Goal: Check status: Check status

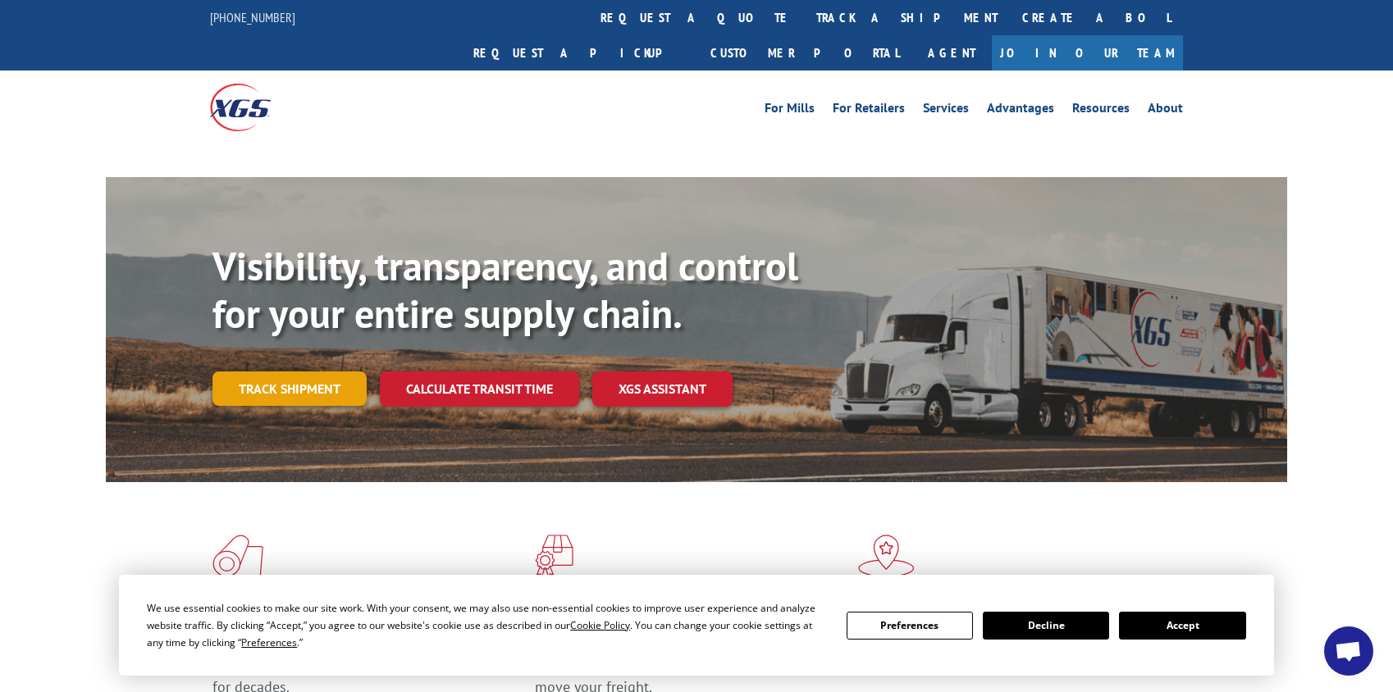
click at [282, 372] on link "Track shipment" at bounding box center [289, 389] width 154 height 34
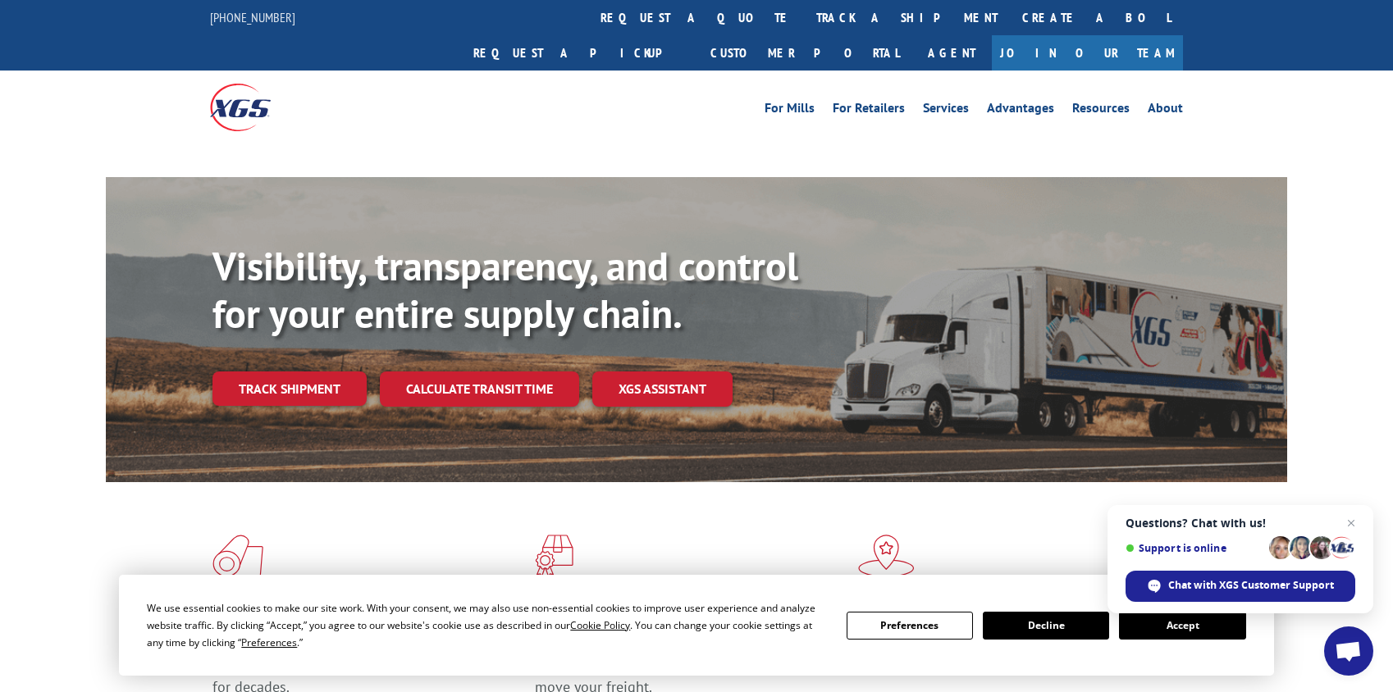
click at [912, 626] on button "Preferences" at bounding box center [910, 626] width 126 height 28
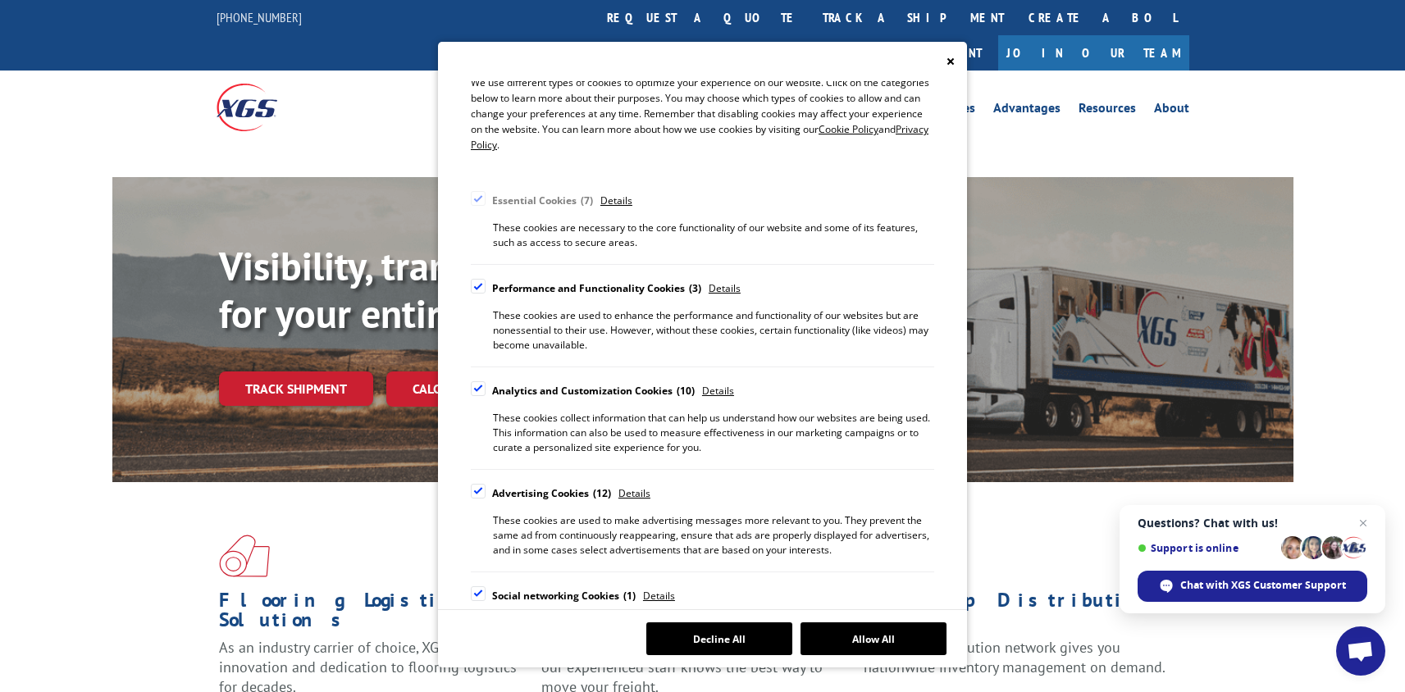
scroll to position [82, 0]
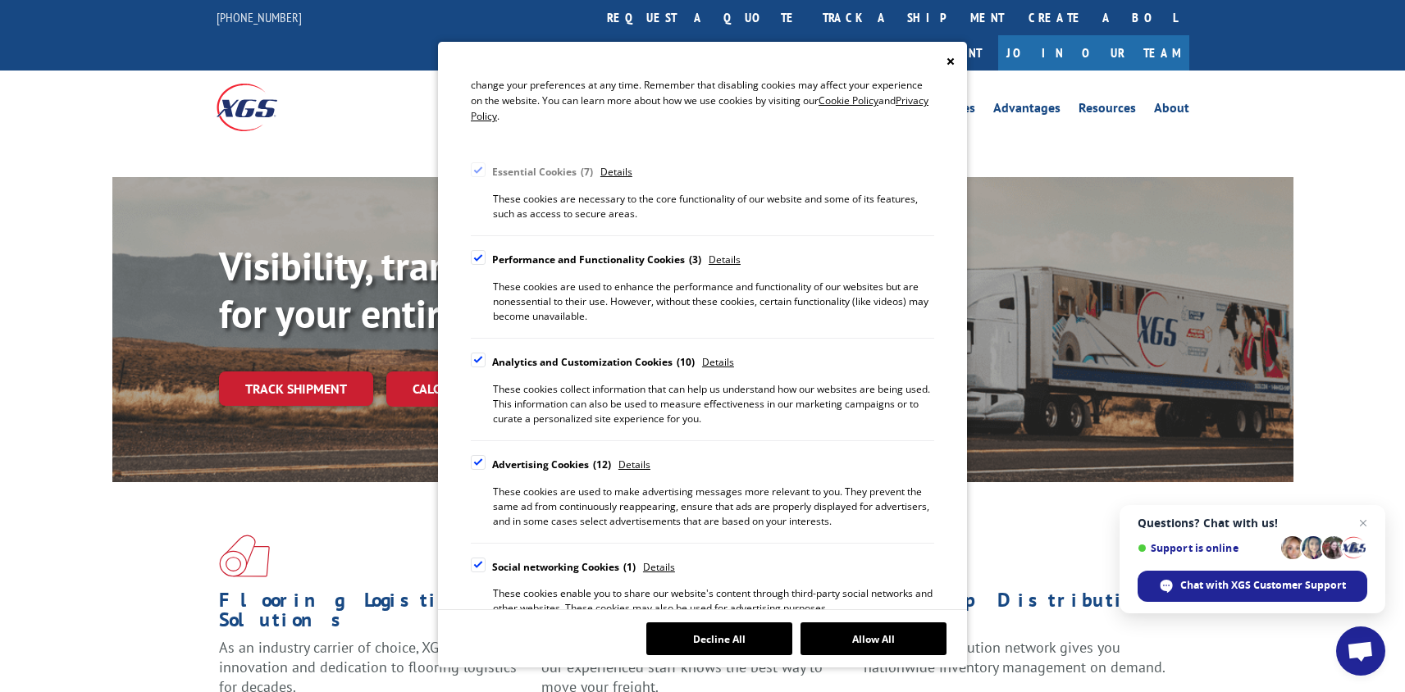
click at [474, 258] on div "Cookie Consent Preferences" at bounding box center [478, 257] width 15 height 15
click at [0, 0] on input "Performance and Functionality Cookies 3" at bounding box center [0, 0] width 0 height 0
click at [474, 354] on div "Cookie Consent Preferences" at bounding box center [478, 360] width 15 height 15
click at [0, 0] on input "Analytics and Customization Cookies 10" at bounding box center [0, 0] width 0 height 0
drag, startPoint x: 476, startPoint y: 457, endPoint x: 487, endPoint y: 509, distance: 52.9
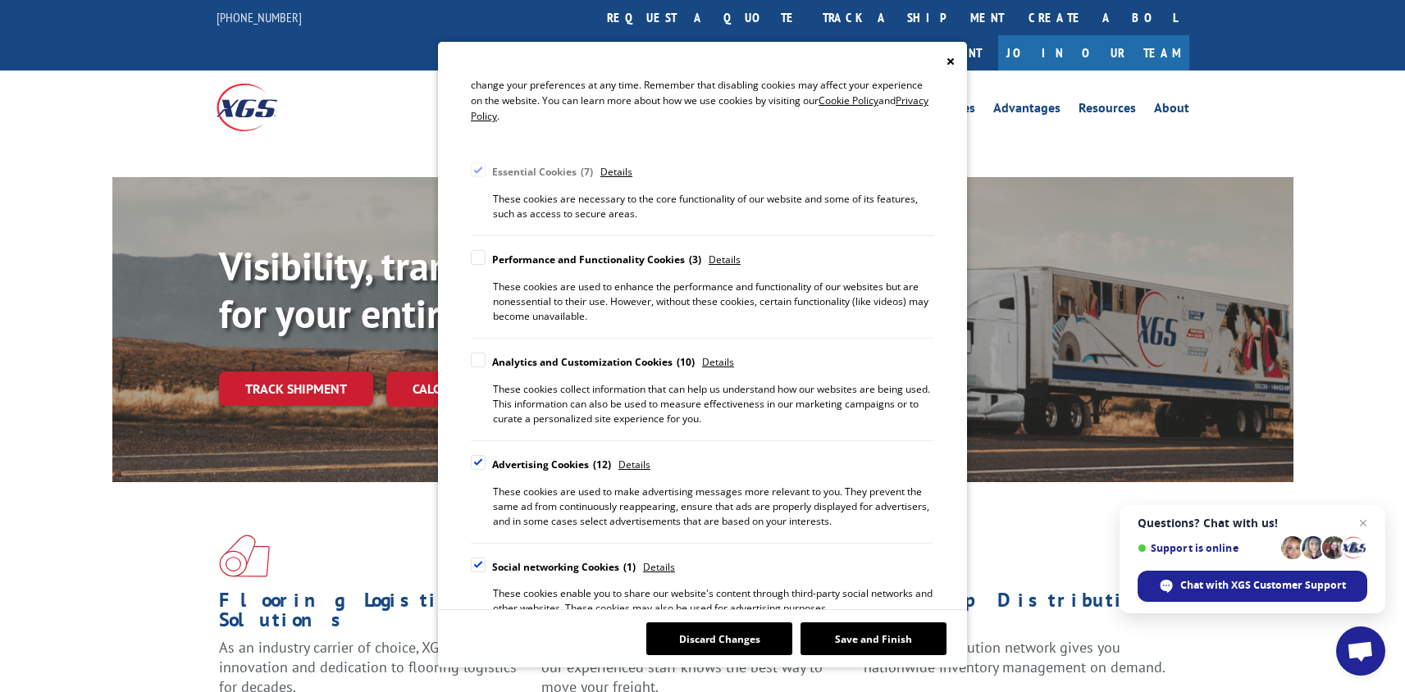
click at [476, 458] on div "Cookie Consent Preferences" at bounding box center [478, 462] width 15 height 15
click at [0, 0] on input "Advertising Cookies 12" at bounding box center [0, 0] width 0 height 0
click at [473, 560] on div "Cookie Consent Preferences" at bounding box center [478, 565] width 15 height 15
click at [0, 0] on input "Social networking Cookies 1" at bounding box center [0, 0] width 0 height 0
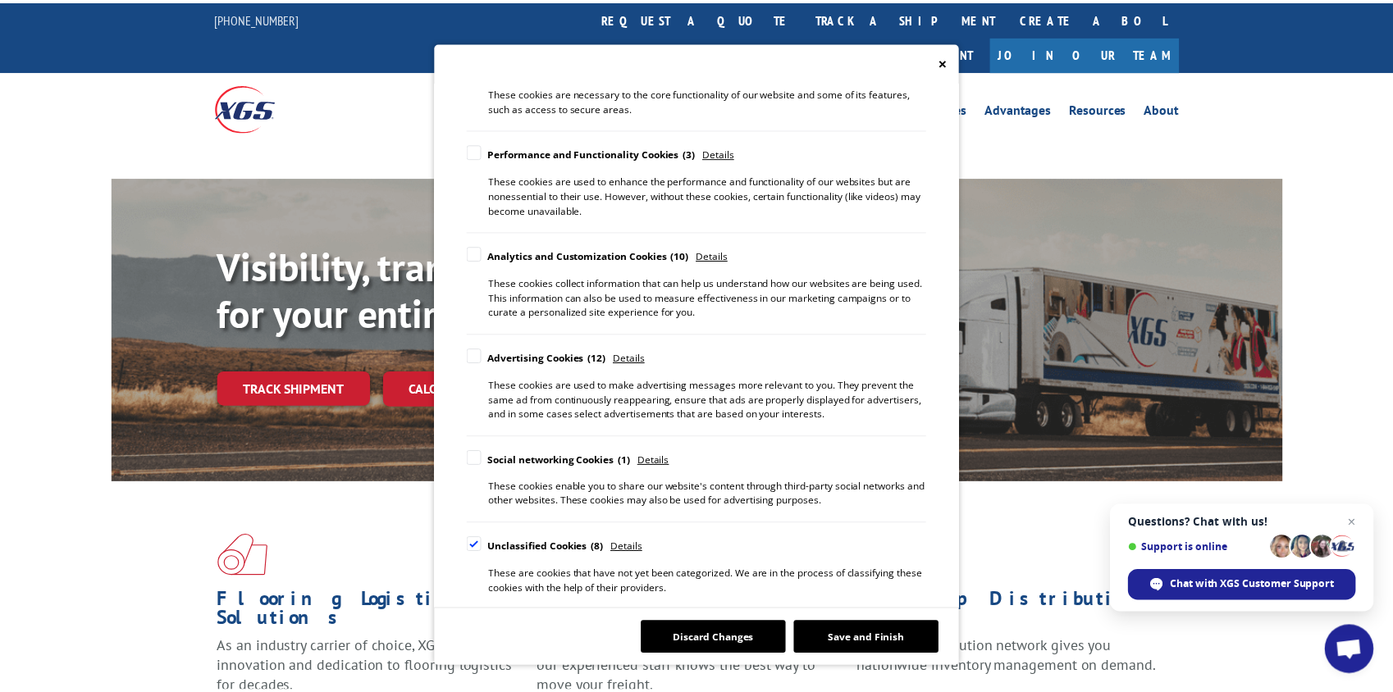
scroll to position [190, 0]
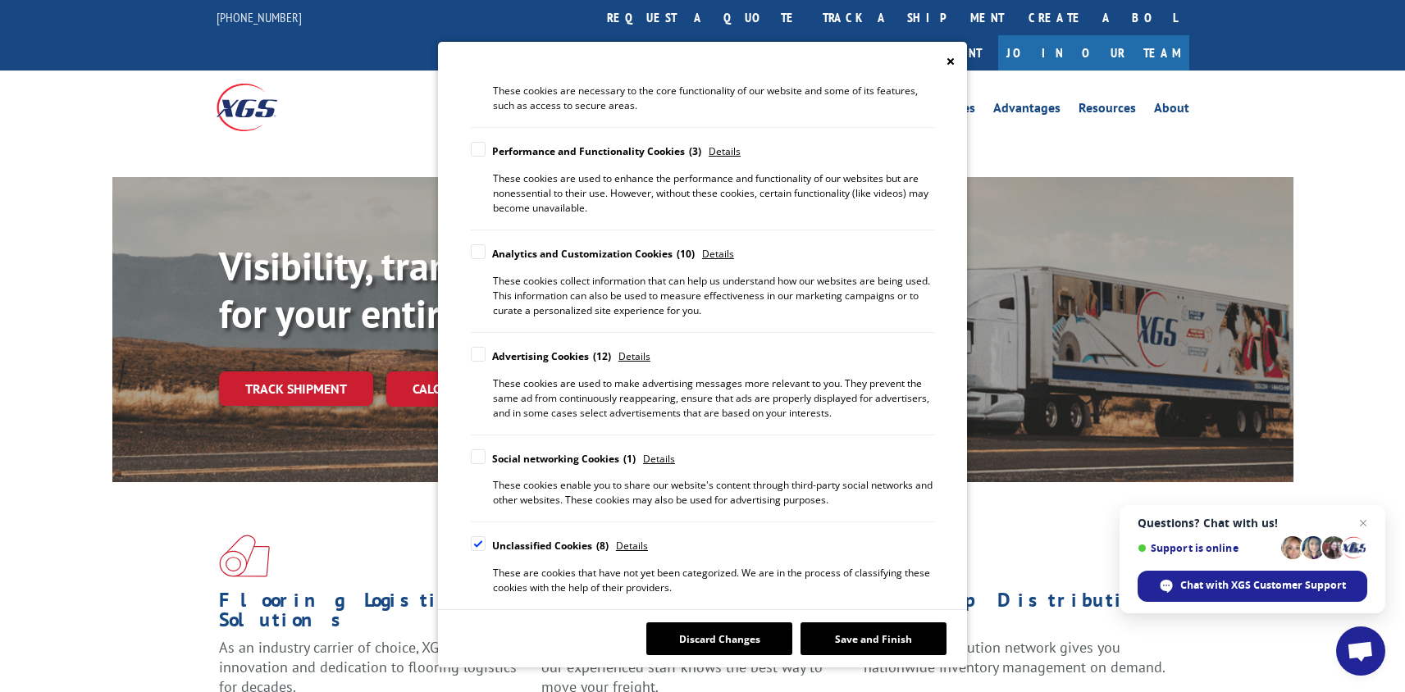
click at [485, 545] on div "Cookie Consent Preferences" at bounding box center [478, 544] width 15 height 15
click at [0, 0] on input "Unclassified Cookies 8" at bounding box center [0, 0] width 0 height 0
click at [877, 637] on button "Save and Finish" at bounding box center [874, 639] width 146 height 33
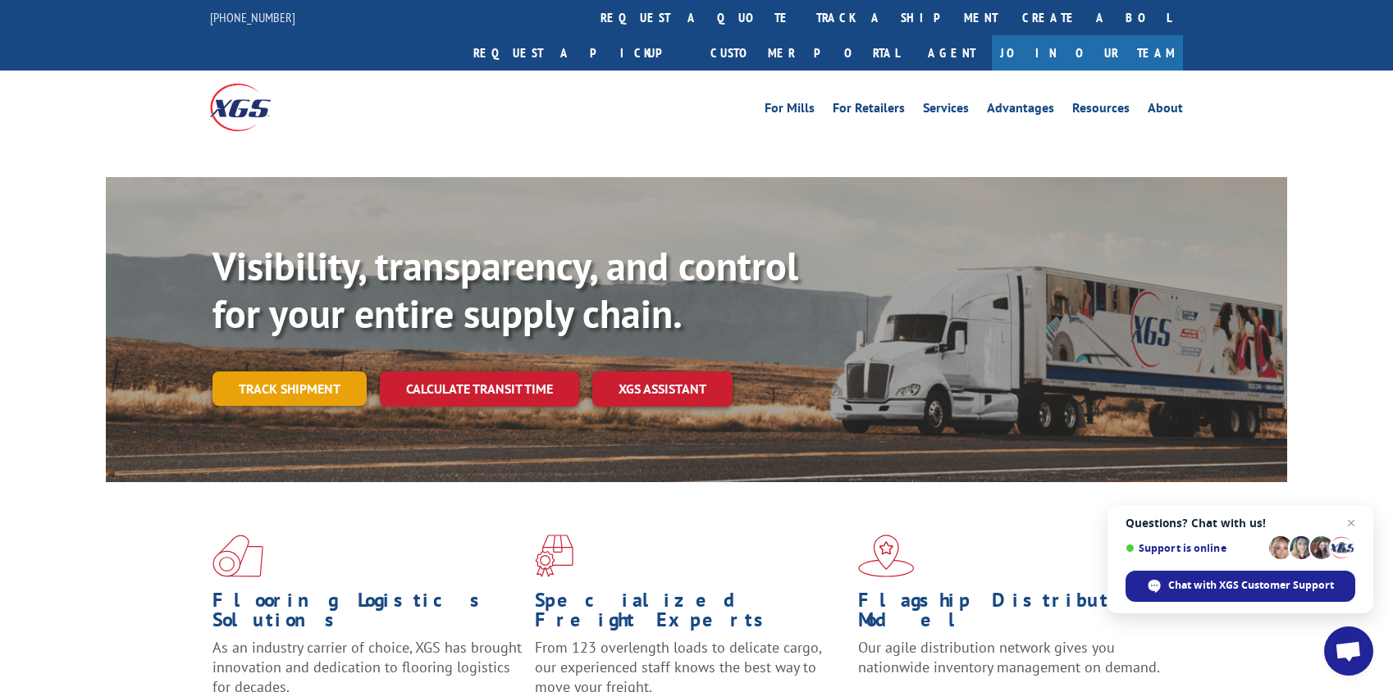
click at [329, 372] on link "Track shipment" at bounding box center [289, 389] width 154 height 34
click at [1353, 518] on span "Close chat" at bounding box center [1351, 524] width 21 height 21
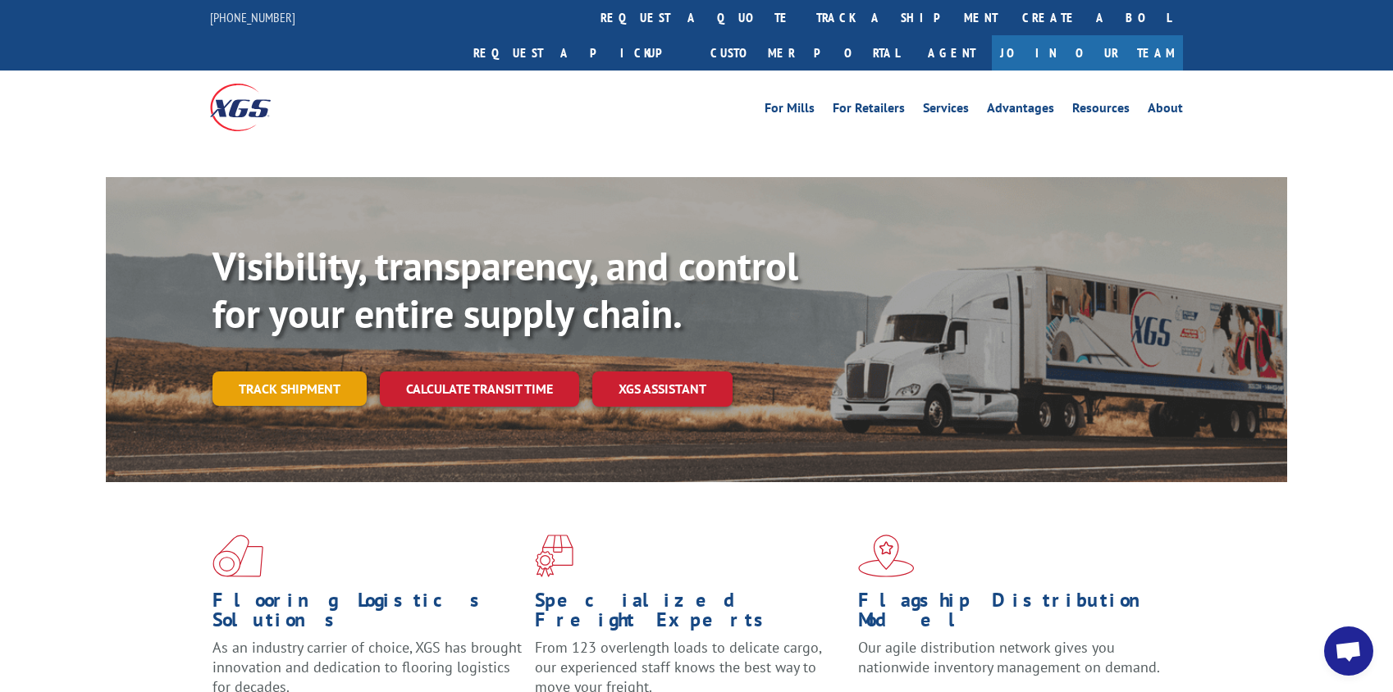
click at [281, 372] on link "Track shipment" at bounding box center [289, 389] width 154 height 34
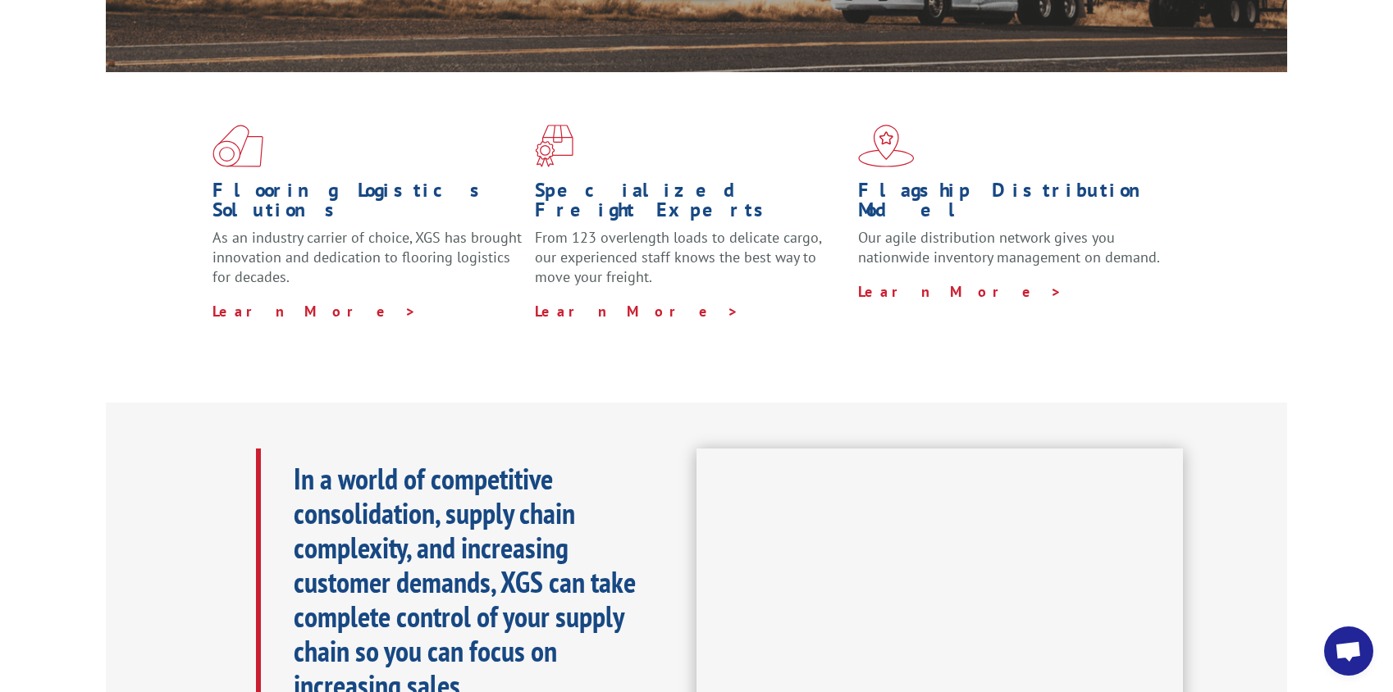
scroll to position [0, 0]
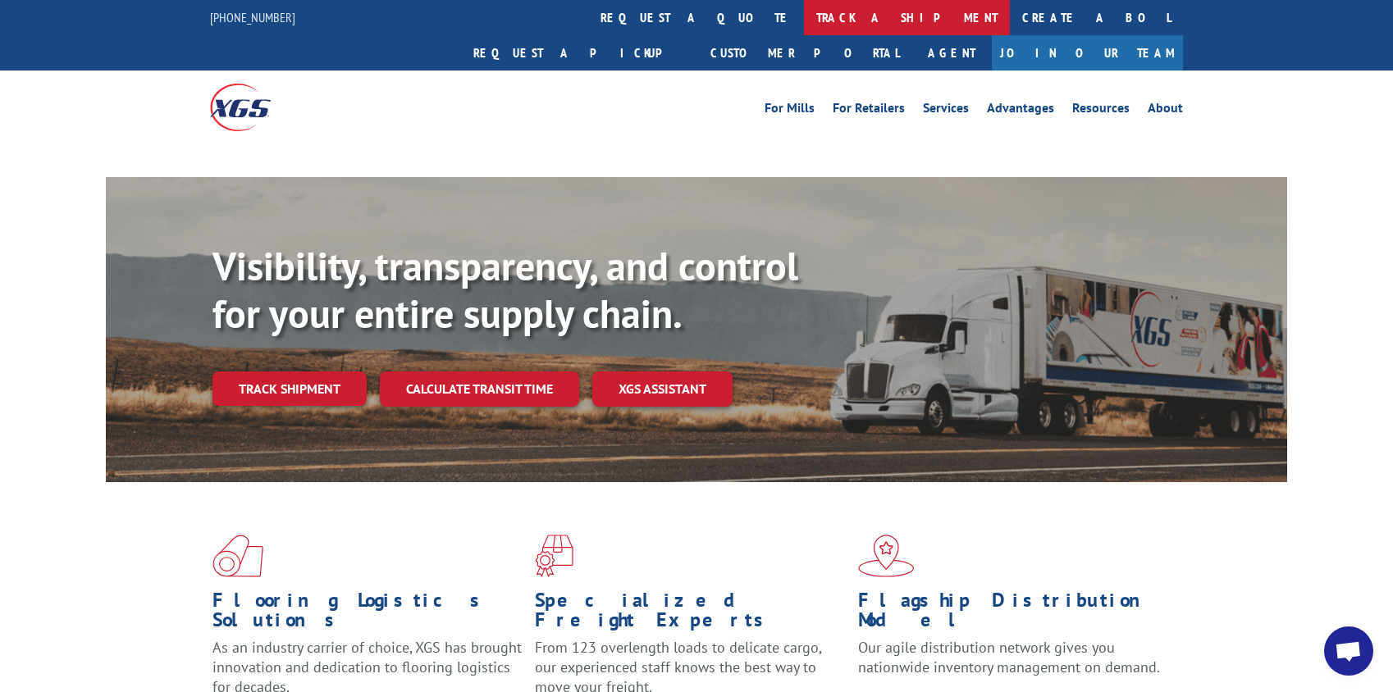
click at [804, 15] on link "track a shipment" at bounding box center [907, 17] width 206 height 35
click at [804, 13] on link "track a shipment" at bounding box center [907, 17] width 206 height 35
